Goal: Ask a question

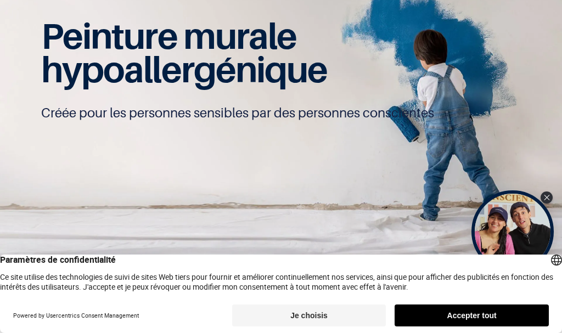
scroll to position [110, 0]
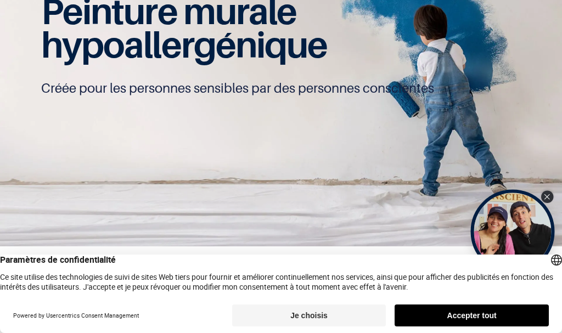
click at [551, 197] on div "Close Tolstoy widget" at bounding box center [547, 197] width 12 height 12
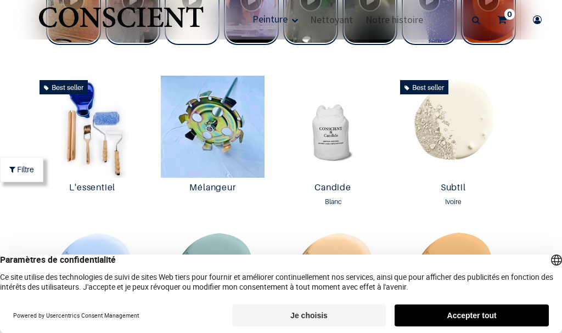
scroll to position [550, 0]
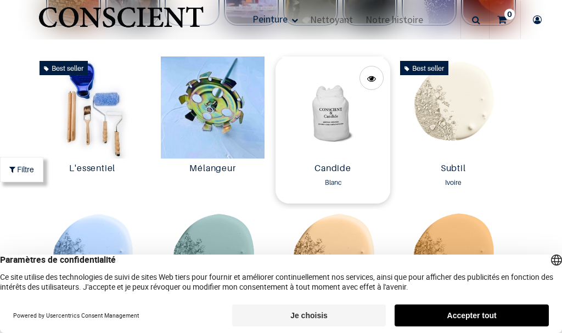
click at [321, 142] on img at bounding box center [333, 108] width 115 height 102
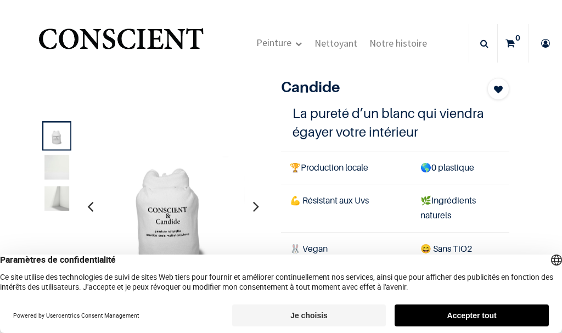
click at [253, 202] on icon "button" at bounding box center [256, 207] width 6 height 30
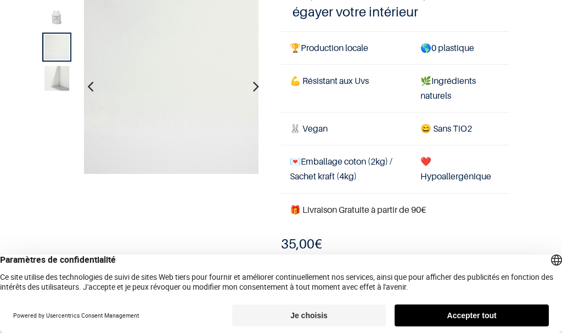
scroll to position [110, 0]
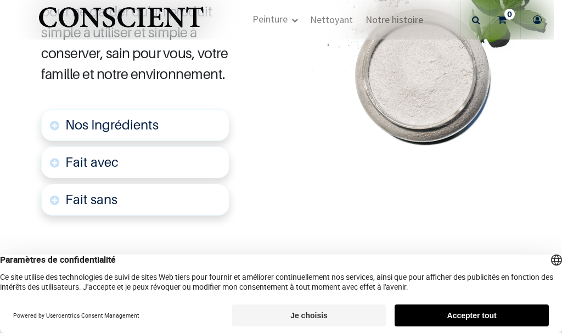
scroll to position [659, 0]
click at [138, 160] on link "Fait avec" at bounding box center [135, 162] width 188 height 32
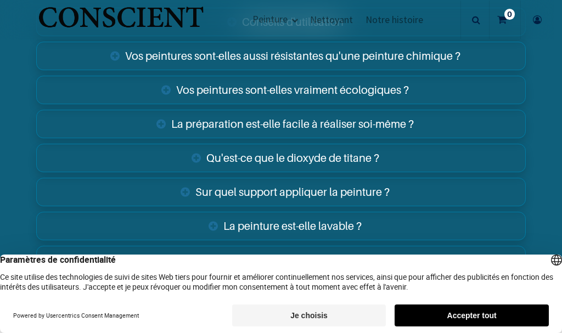
scroll to position [1945, 0]
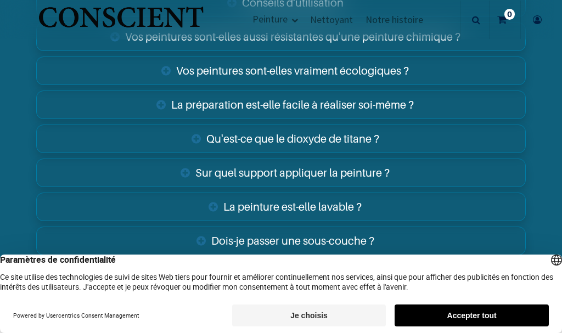
click at [307, 139] on link "Qu'est-ce que le dioxyde de titane ?" at bounding box center [281, 139] width 490 height 29
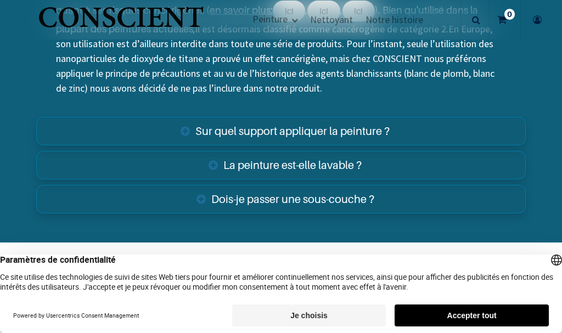
scroll to position [2110, 0]
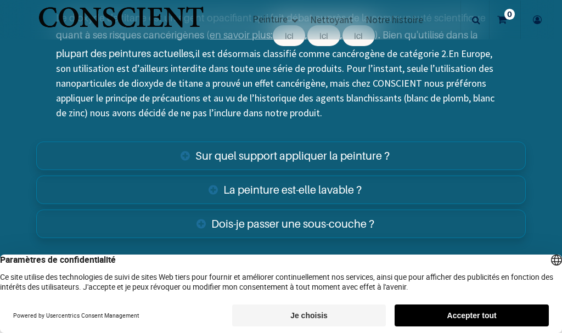
click at [348, 218] on link "Dois-je passer une sous-couche ?" at bounding box center [281, 224] width 490 height 29
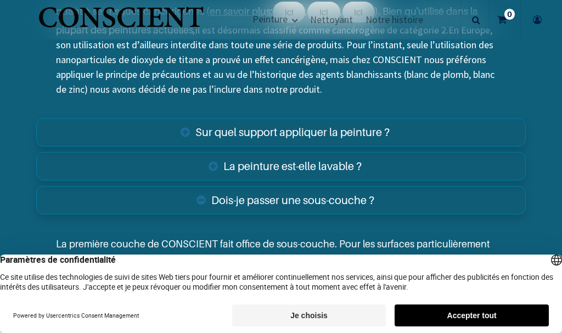
scroll to position [2165, 0]
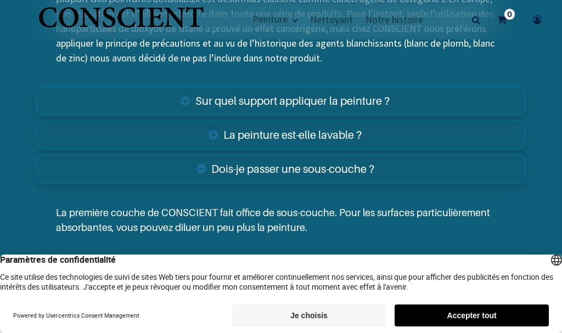
click at [295, 131] on link "La peinture est-elle lavable ?" at bounding box center [281, 135] width 490 height 29
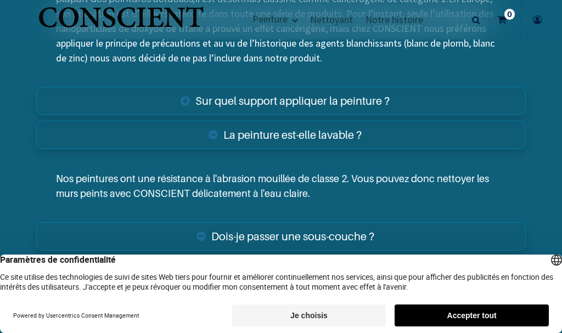
click at [329, 96] on link "Sur quel support appliquer la peinture ?" at bounding box center [281, 101] width 490 height 29
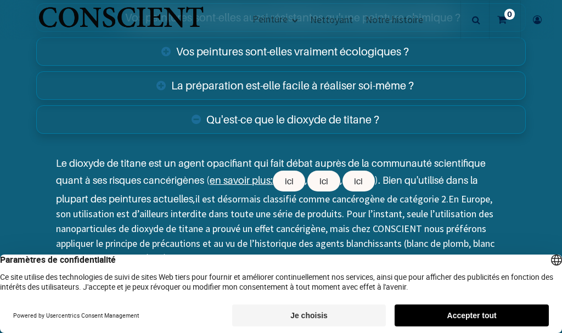
scroll to position [1945, 0]
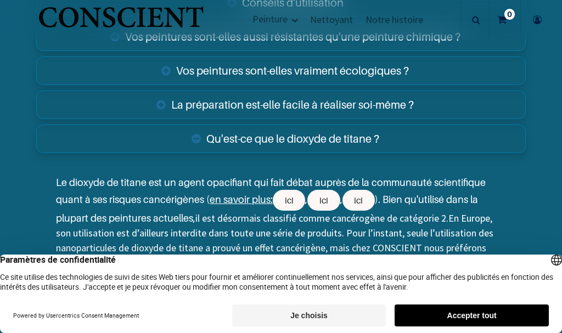
click at [307, 104] on link "La préparation est-elle facile à réaliser soi-même ?" at bounding box center [281, 105] width 490 height 29
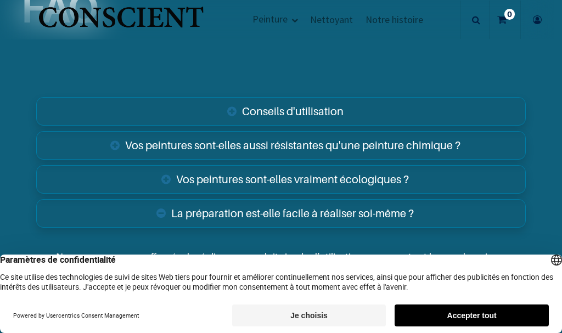
scroll to position [1836, 0]
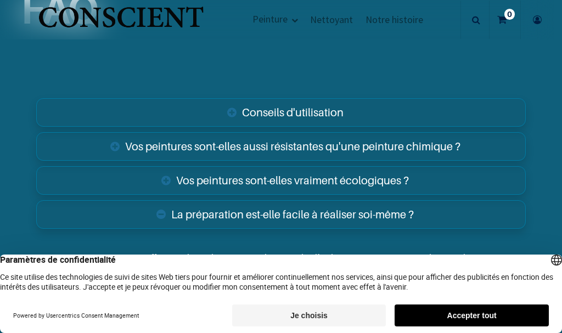
click at [289, 113] on link "Conseils d'utilisation" at bounding box center [281, 112] width 490 height 29
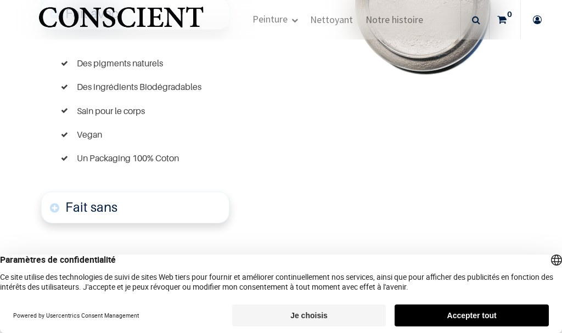
scroll to position [792, 0]
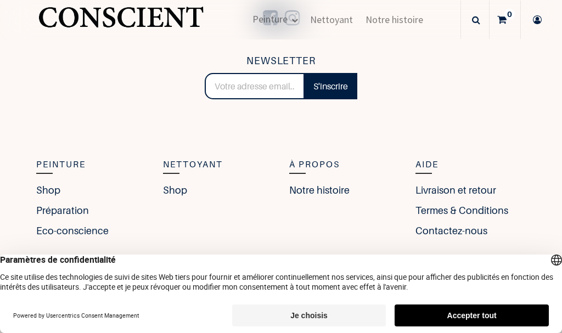
scroll to position [3240, 0]
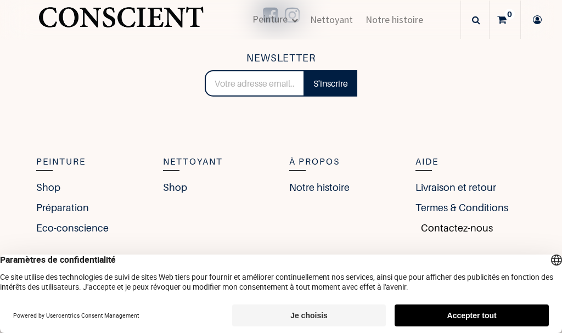
click at [454, 225] on link "Contactez-nous" at bounding box center [454, 228] width 77 height 15
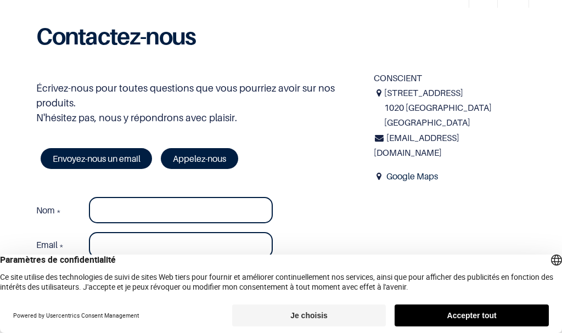
scroll to position [110, 0]
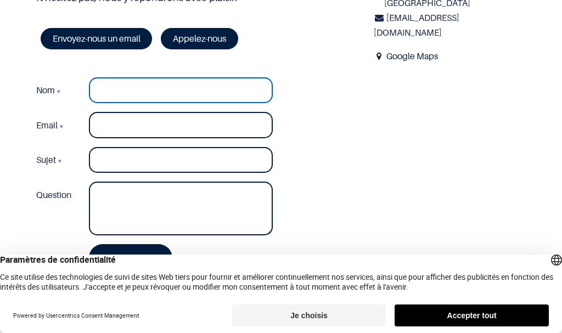
click at [194, 92] on input "Nom *" at bounding box center [181, 90] width 184 height 26
type input "marie duge"
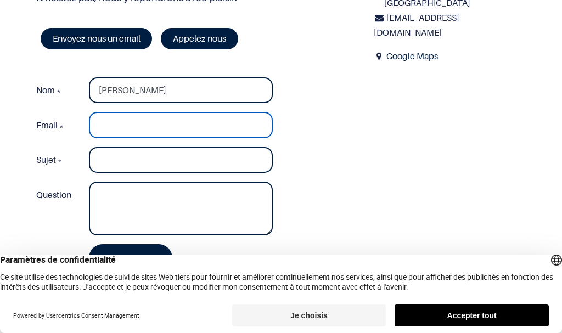
click at [171, 112] on input "Email *" at bounding box center [181, 125] width 184 height 26
type input "marie.duge@orange.fr"
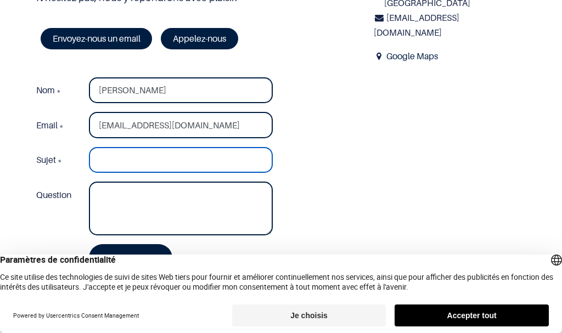
click at [204, 147] on input "Sujet *" at bounding box center [181, 160] width 184 height 26
type input "peinture 1 couche"
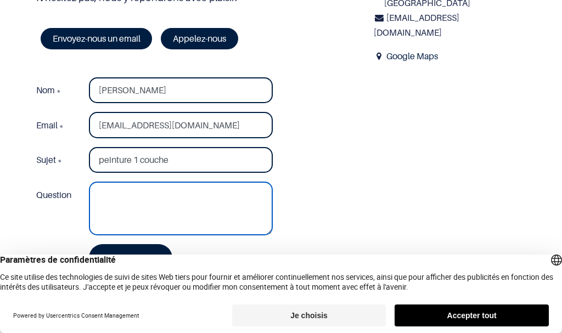
click at [243, 189] on textarea "Question" at bounding box center [181, 209] width 184 height 54
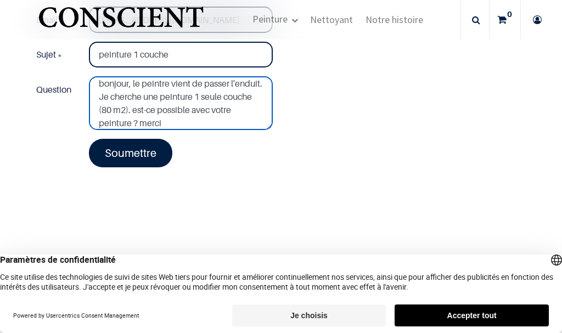
scroll to position [220, 0]
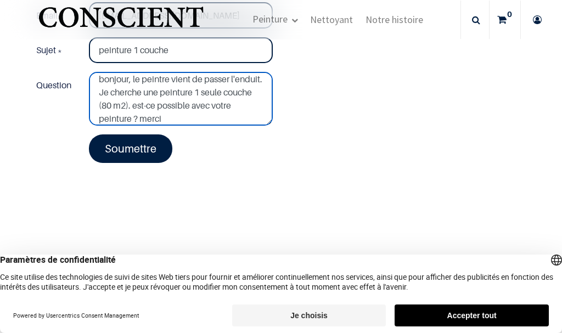
type textarea "bonjour, le peintre vient de passer l'enduit. Je cherche une peinture 1 seule c…"
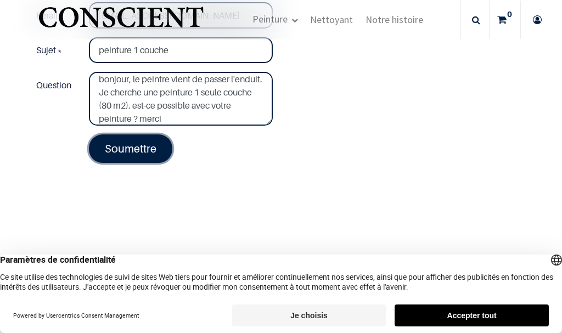
click at [127, 142] on link "Soumettre" at bounding box center [130, 149] width 83 height 29
